Goal: Contribute content

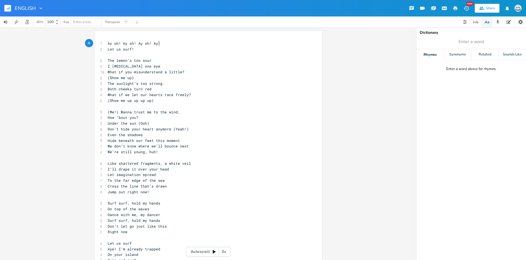
scroll to position [2, 0]
type textarea "Lo ip! Do si! Am co! Ad! Eli se doei! Tem incid’u lab etdo M aliqua eni adm Ven…"
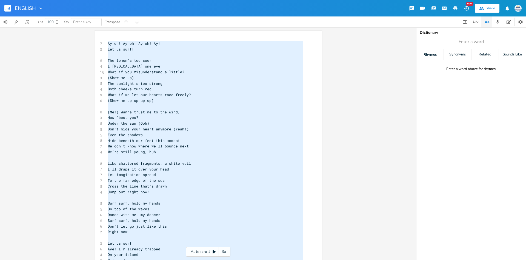
scroll to position [531, 15]
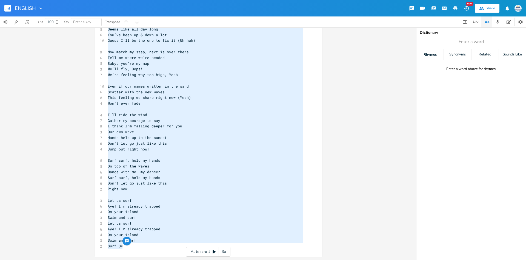
paste textarea
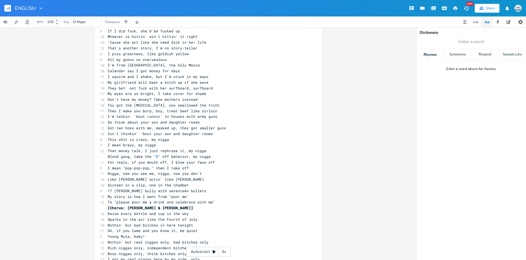
scroll to position [358, 0]
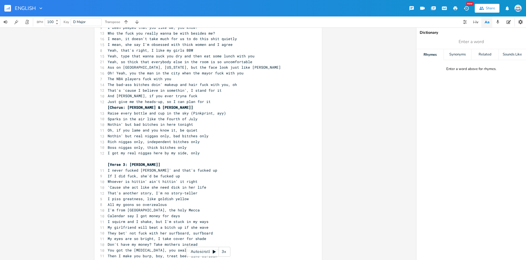
click at [213, 102] on pre "Just give me the heads-up, so I can plan for it" at bounding box center [206, 102] width 198 height 6
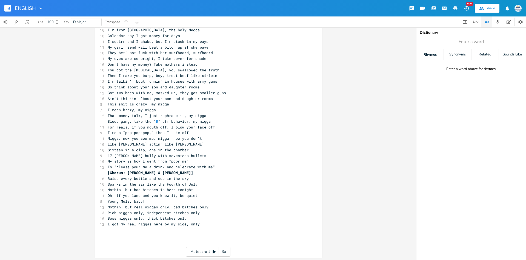
scroll to position [545, 0]
click at [219, 167] on pre "To "please pour me a drink and celebrate with me"" at bounding box center [206, 166] width 198 height 6
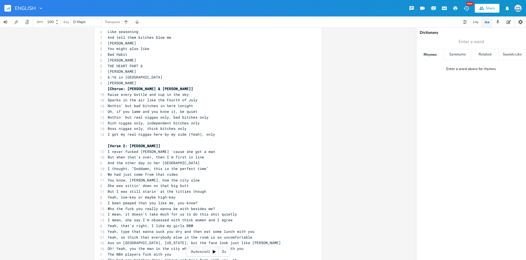
scroll to position [38, 0]
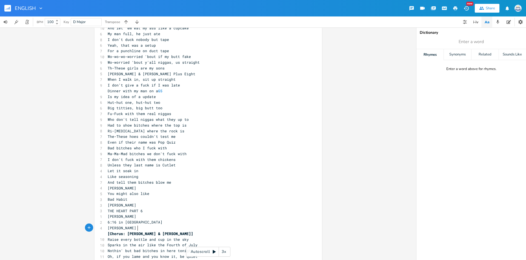
click at [173, 226] on pre "[PERSON_NAME]" at bounding box center [206, 228] width 198 height 6
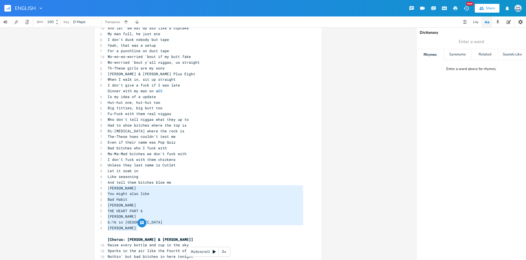
scroll to position [38, 30]
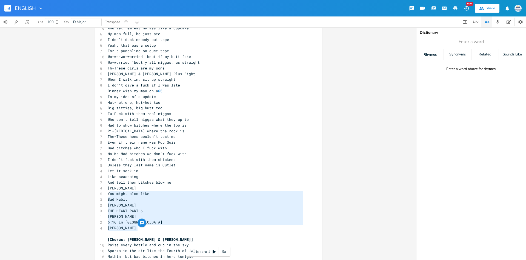
type textarea "You might also like Bad Habit [PERSON_NAME] THE HEART PART 6 [PERSON_NAME] 6:16…"
drag, startPoint x: 146, startPoint y: 227, endPoint x: 108, endPoint y: 194, distance: 51.1
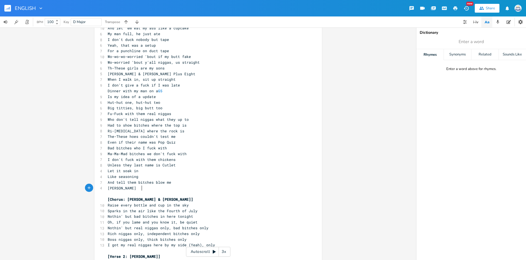
scroll to position [0, 0]
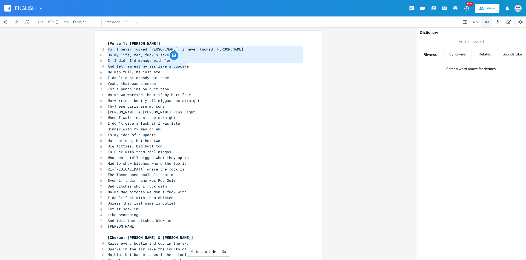
type textarea "Yo, I never fucked [PERSON_NAME], I never fucked [PERSON_NAME] On my life, man,…"
drag, startPoint x: 107, startPoint y: 49, endPoint x: 197, endPoint y: 67, distance: 91.3
type textarea "d"
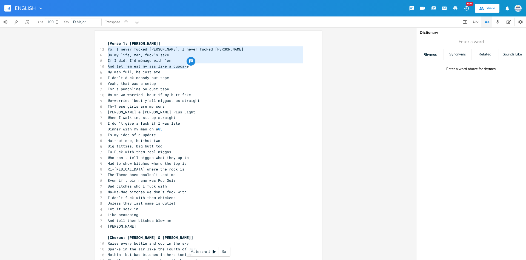
click at [125, 79] on span "I don't duck nobody but tape" at bounding box center [138, 77] width 61 height 5
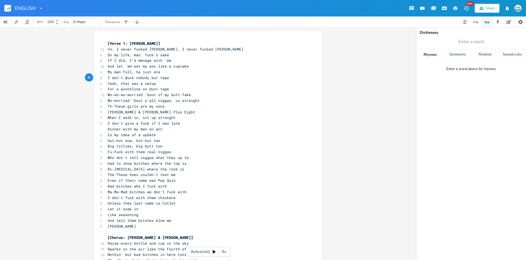
scroll to position [2, 2]
click at [238, 137] on pre "Is my idea of a update" at bounding box center [206, 135] width 198 height 6
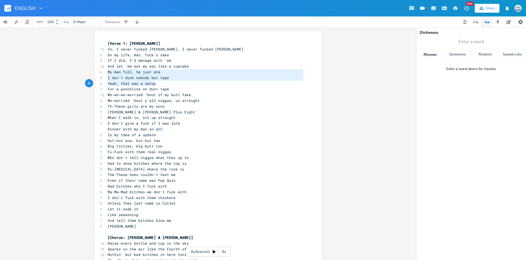
type textarea "My man full, he just ate I don't duck nobody but tape Yeah, that was a setup Fo…"
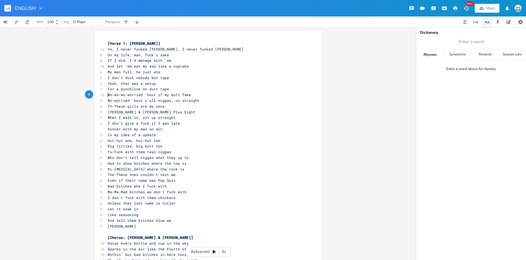
scroll to position [2, 0]
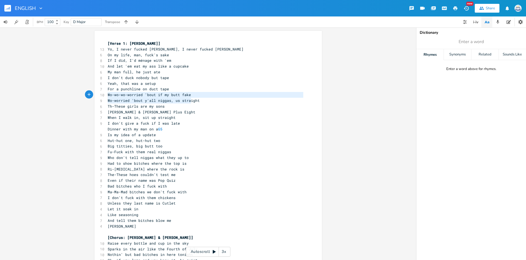
type textarea "Wo-wo-wo-worried 'bout if my butt fake Wo-worried 'bout y'all niggas, us straig…"
drag, startPoint x: 107, startPoint y: 96, endPoint x: 200, endPoint y: 101, distance: 92.2
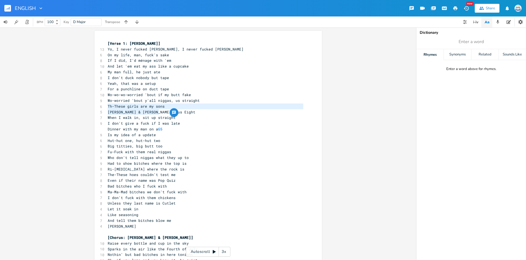
scroll to position [8, 47]
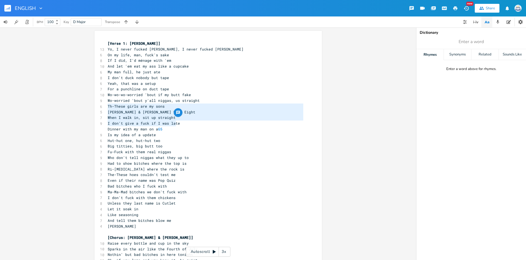
type textarea "Th-These girls are my sons [PERSON_NAME] & [PERSON_NAME] Plus Eight When I walk…"
drag, startPoint x: 108, startPoint y: 106, endPoint x: 180, endPoint y: 125, distance: 73.9
click at [185, 143] on pre "Hut-hut one, hut-hut two" at bounding box center [206, 141] width 198 height 6
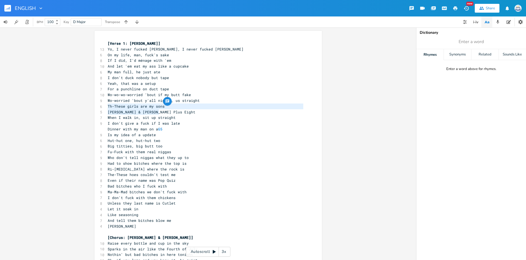
scroll to position [6, 47]
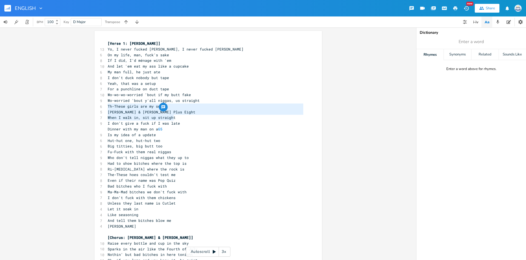
type textarea "Th-These girls are my sons [PERSON_NAME] & [PERSON_NAME] Plus Eight When I walk…"
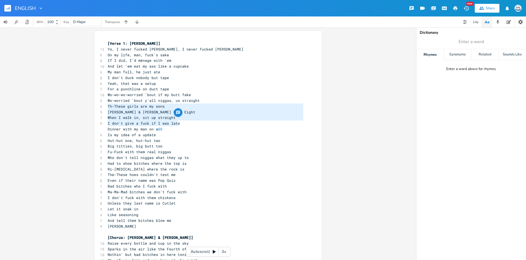
scroll to position [18, 58]
drag, startPoint x: 108, startPoint y: 105, endPoint x: 185, endPoint y: 124, distance: 79.0
click at [124, 129] on span "Dinner with my man on a G5" at bounding box center [135, 128] width 55 height 5
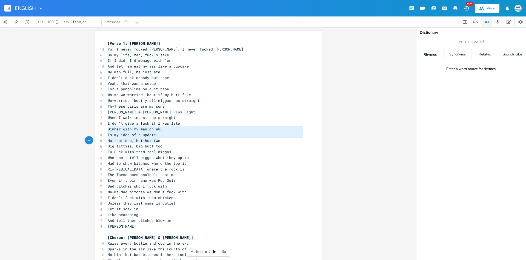
type textarea "Dinner with my man on a G5 Is my idea of a update Hut-hut one, hut-hut two Big …"
drag, startPoint x: 108, startPoint y: 129, endPoint x: 179, endPoint y: 146, distance: 72.4
click at [111, 157] on span "Who don't tell niggas what they up to" at bounding box center [148, 157] width 81 height 5
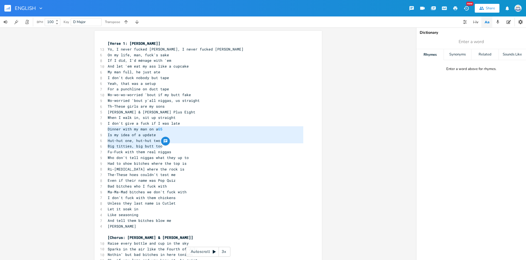
scroll to position [2, 0]
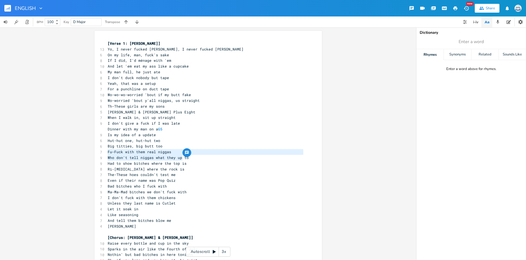
type textarea "Fu-Fuck with them real niggas Who don't tell niggas what they up to"
drag, startPoint x: 107, startPoint y: 153, endPoint x: 189, endPoint y: 160, distance: 82.2
click at [107, 156] on pre "Who don't tell niggas what they up to" at bounding box center [206, 158] width 198 height 6
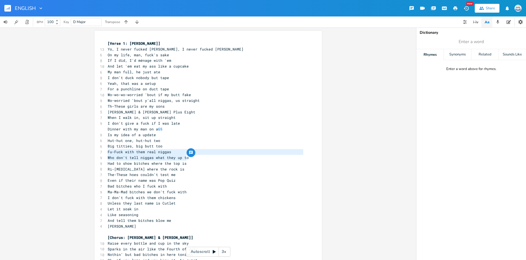
scroll to position [2, 0]
type textarea "Fu-Fuck with them real niggas Who don't tell niggas what they up to Had to show…"
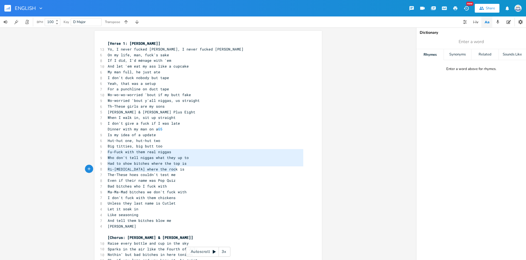
scroll to position [18, 62]
drag, startPoint x: 107, startPoint y: 153, endPoint x: 203, endPoint y: 170, distance: 96.8
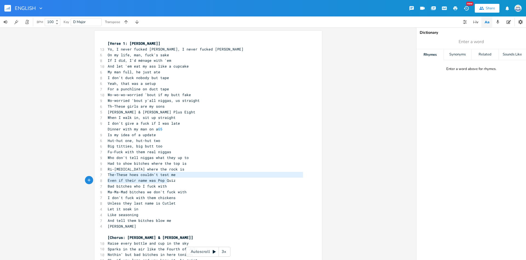
type textarea "he-These hoes couldn't test me Even if their name was Pop Qui"
drag, startPoint x: 109, startPoint y: 176, endPoint x: 171, endPoint y: 183, distance: 61.8
click at [132, 183] on pre "Bad bitches who I fuck with" at bounding box center [206, 186] width 198 height 6
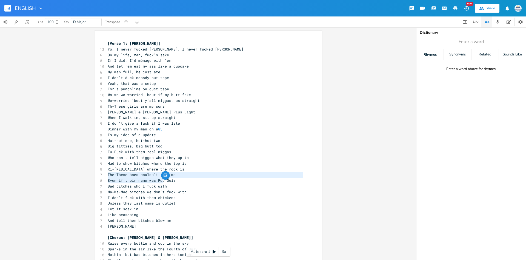
scroll to position [6, 53]
type textarea "The-These hoes couldn't test me Even if their name was Pop Quiz Bad bitches who…"
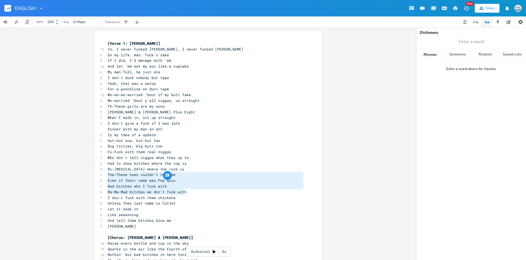
scroll to position [18, 77]
drag, startPoint x: 107, startPoint y: 175, endPoint x: 187, endPoint y: 191, distance: 82.0
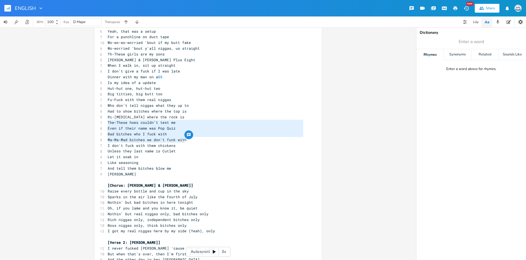
scroll to position [72, 0]
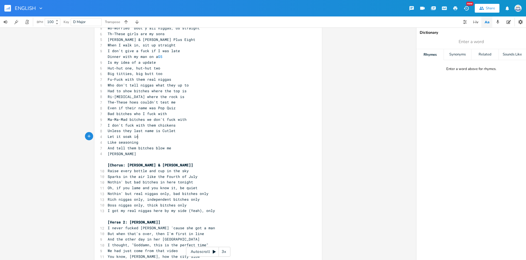
click at [139, 136] on pre "Let it soak in" at bounding box center [206, 136] width 198 height 6
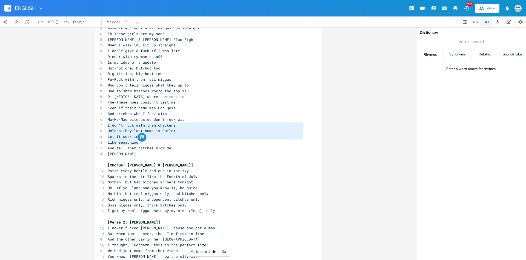
scroll to position [14, 25]
type textarea "I don't fuck with them chickens Unless they last name is Cutlet Let it soak in …"
drag, startPoint x: 107, startPoint y: 126, endPoint x: 172, endPoint y: 142, distance: 67.0
